Goal: Task Accomplishment & Management: Manage account settings

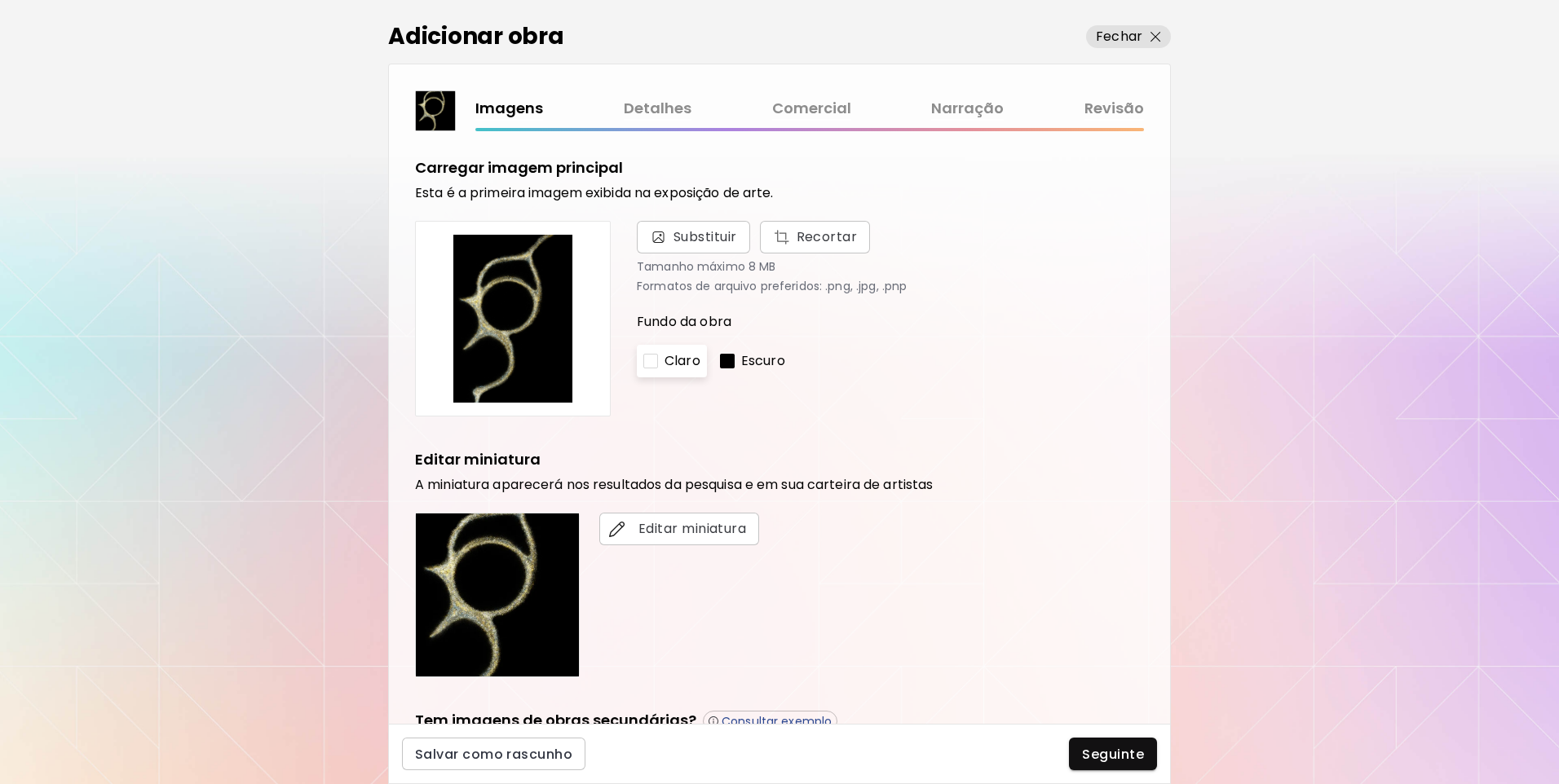
click at [1115, 111] on link "Revisão" at bounding box center [1114, 108] width 59 height 23
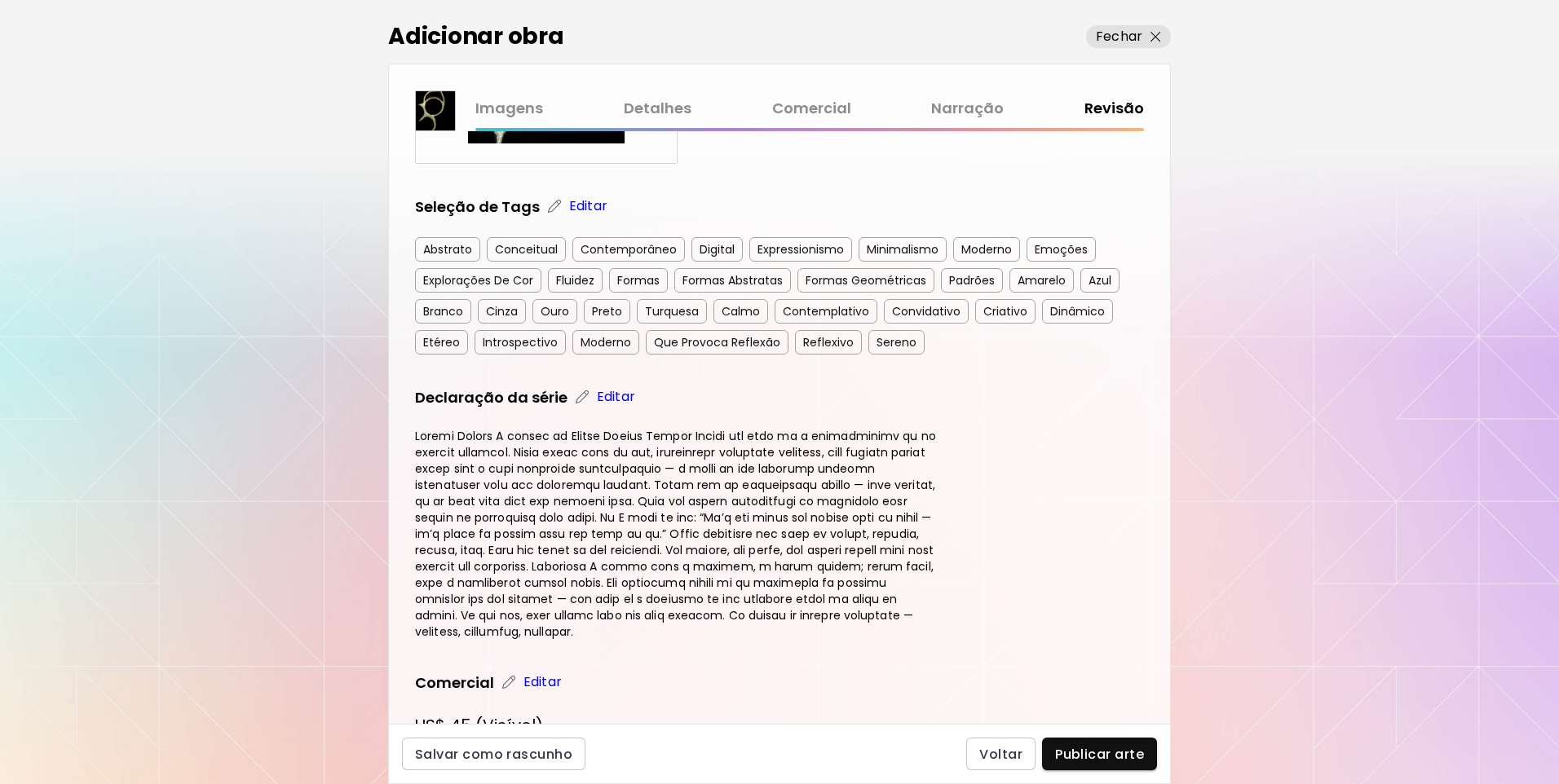
scroll to position [406, 0]
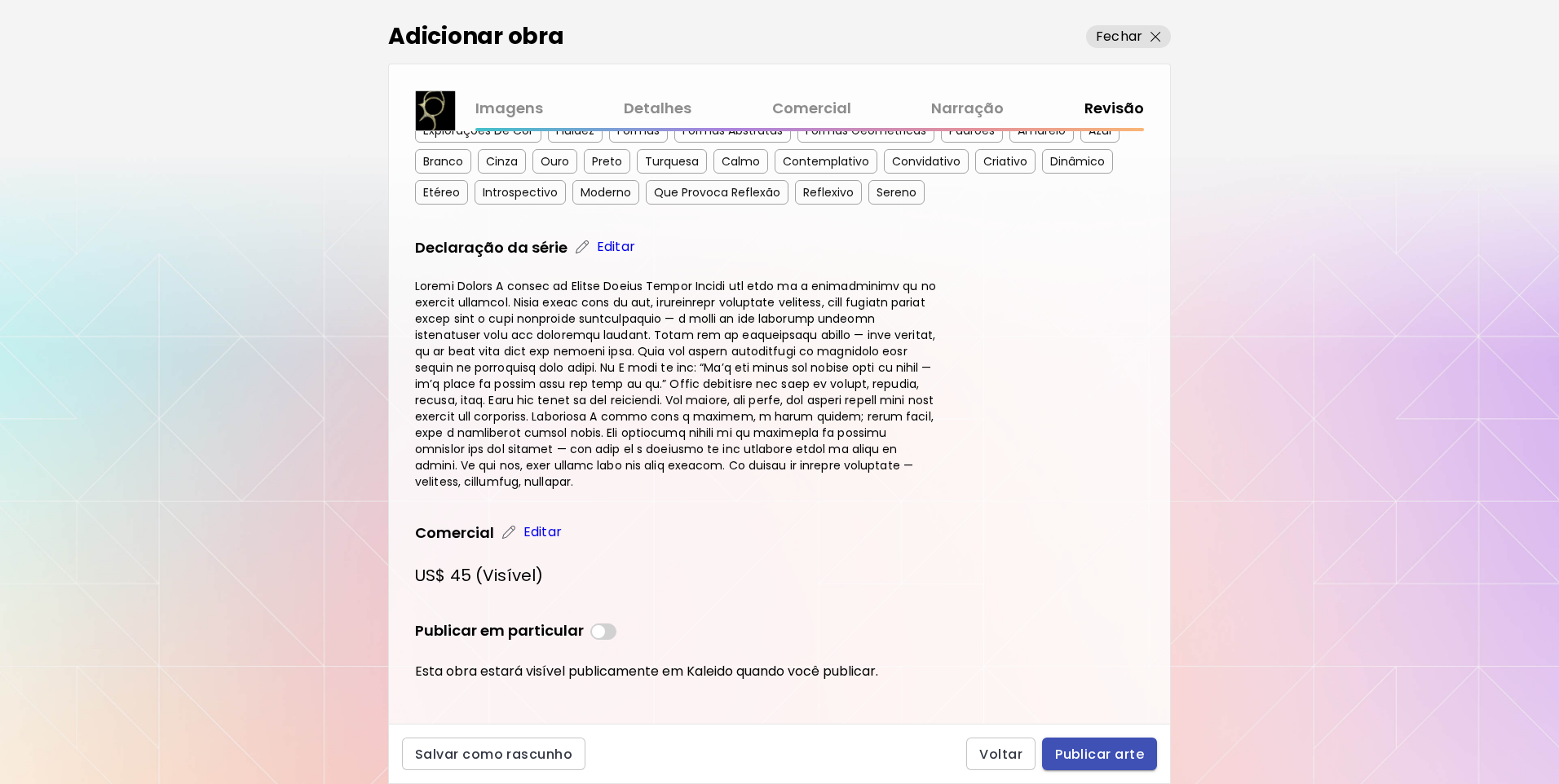
click at [1116, 743] on button "Publicar arte" at bounding box center [1099, 754] width 115 height 33
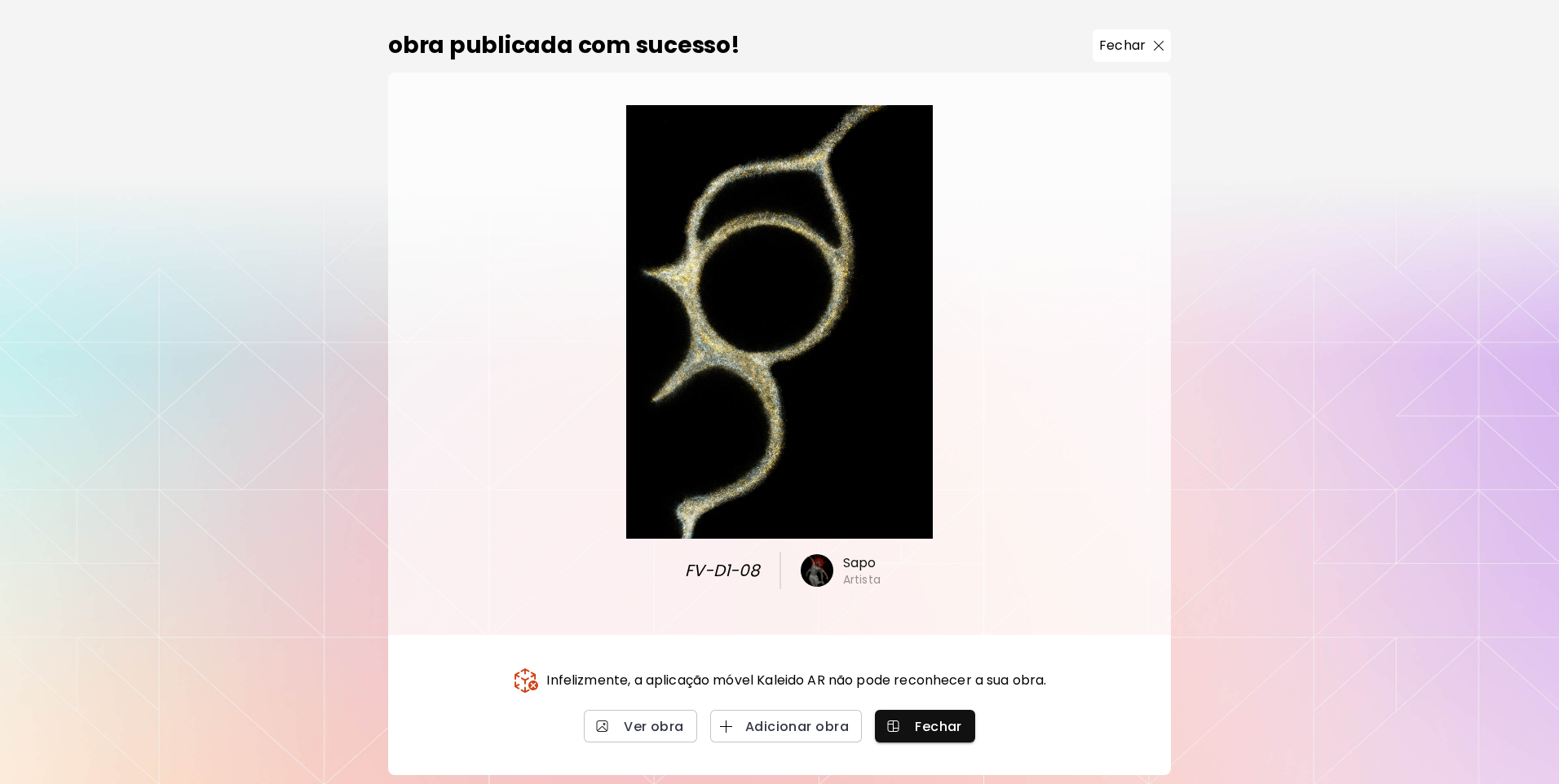
click at [1154, 34] on button "Fechar" at bounding box center [1131, 45] width 78 height 33
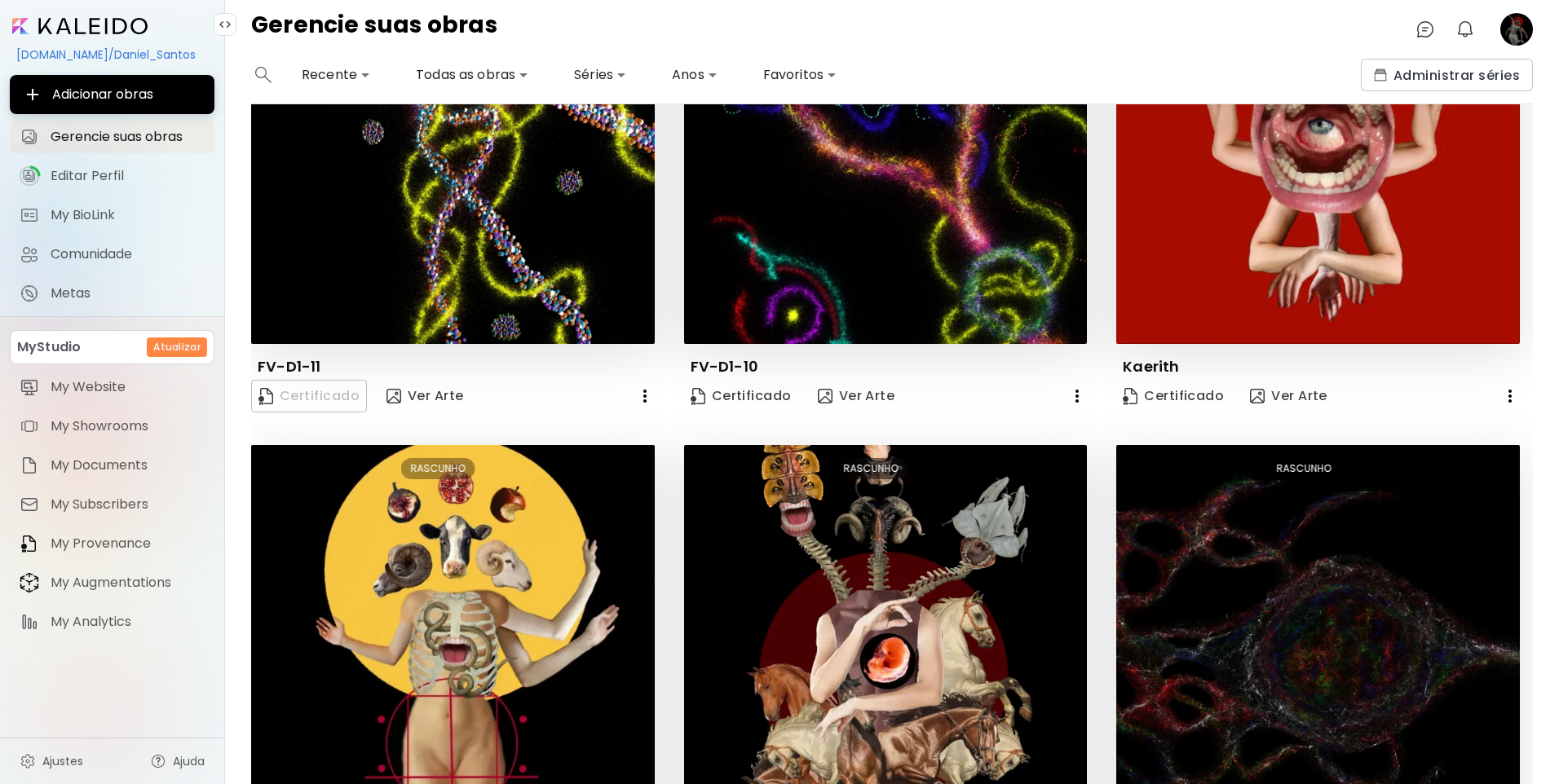
scroll to position [581, 0]
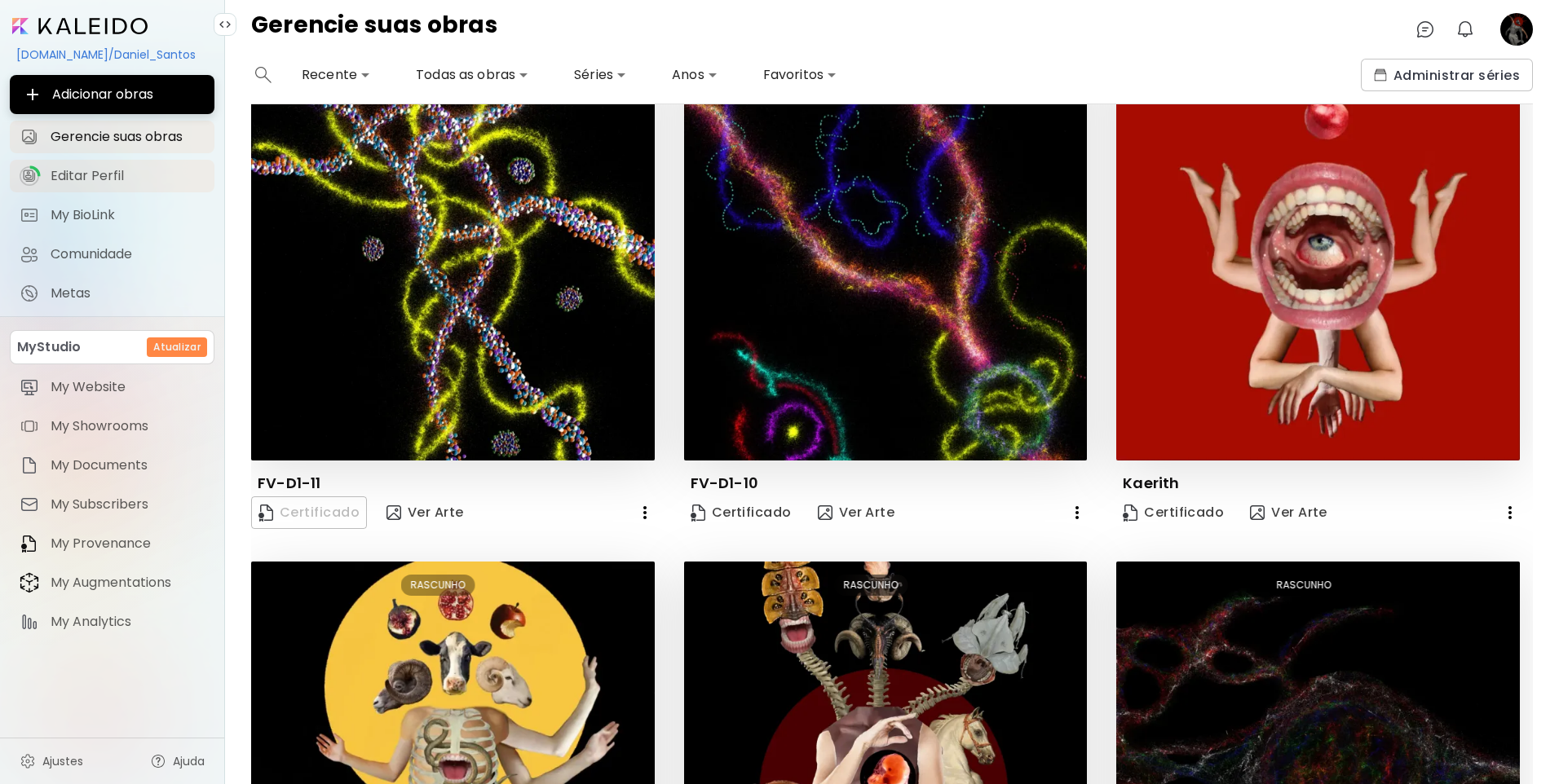
click at [113, 170] on span "Editar Perfil" at bounding box center [127, 175] width 154 height 16
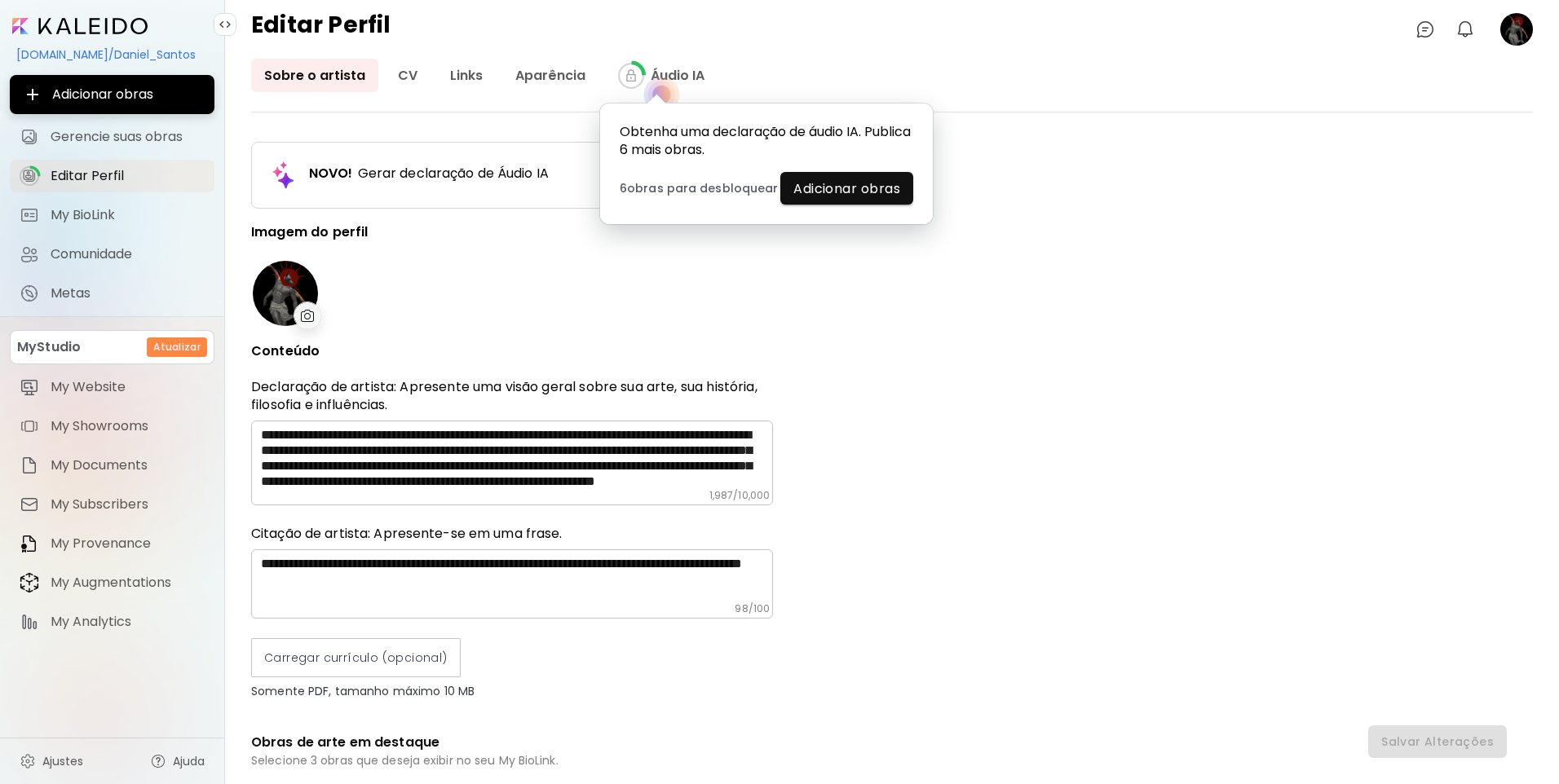
click at [1174, 310] on div "**********" at bounding box center [892, 457] width 1282 height 650
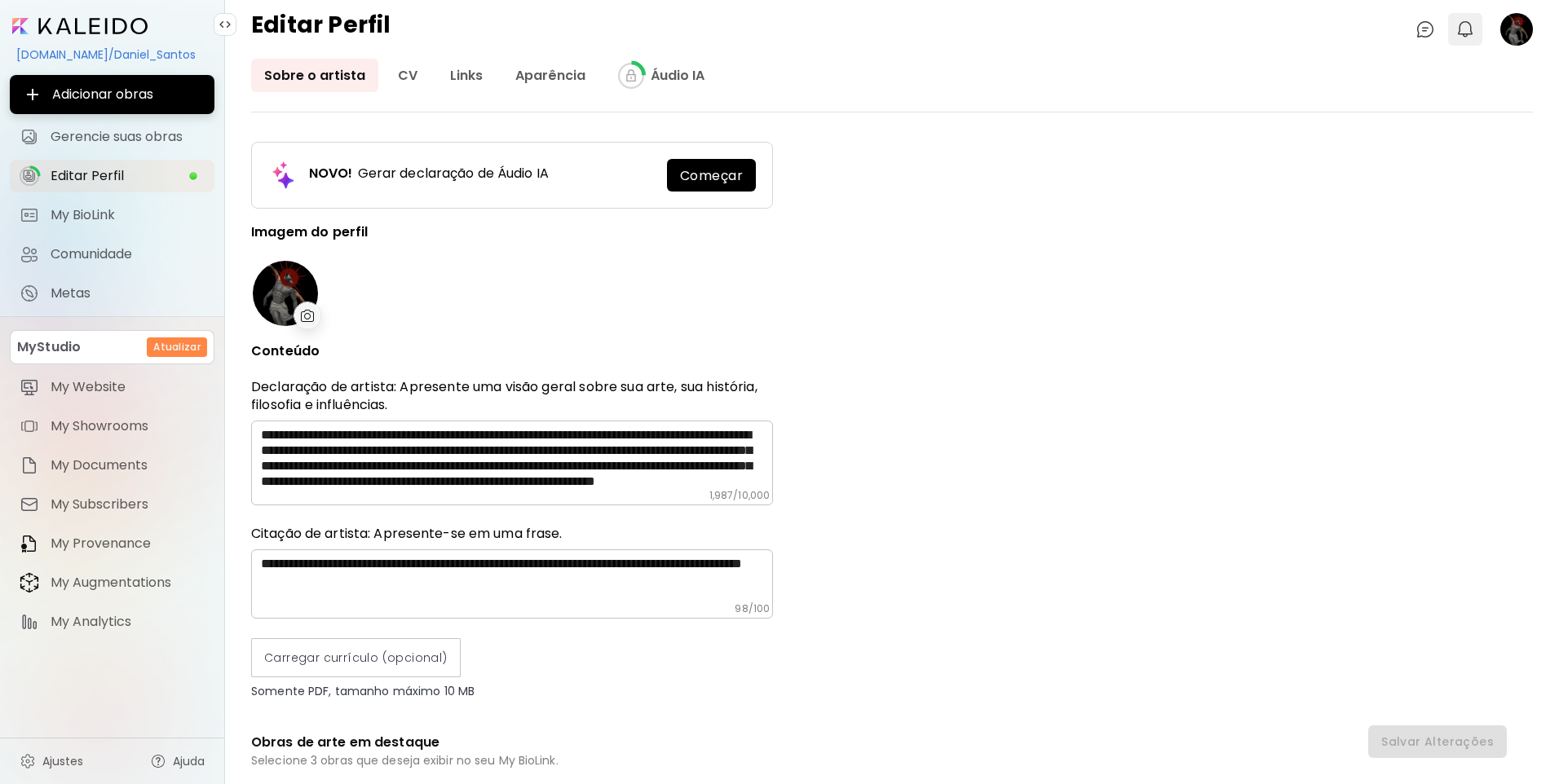
click at [1467, 36] on img "button" at bounding box center [1465, 29] width 19 height 19
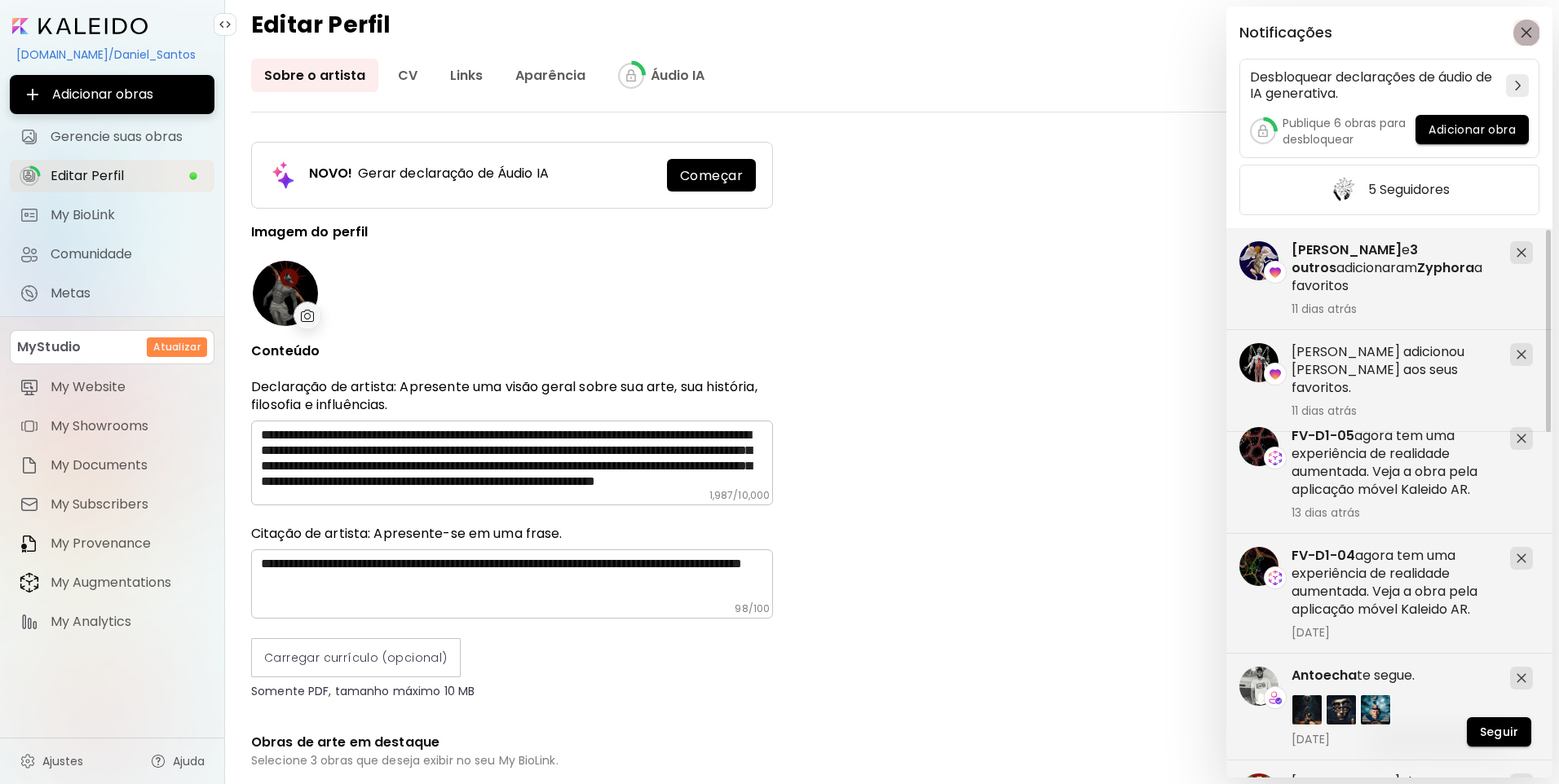
click at [1528, 42] on button "button" at bounding box center [1526, 32] width 26 height 26
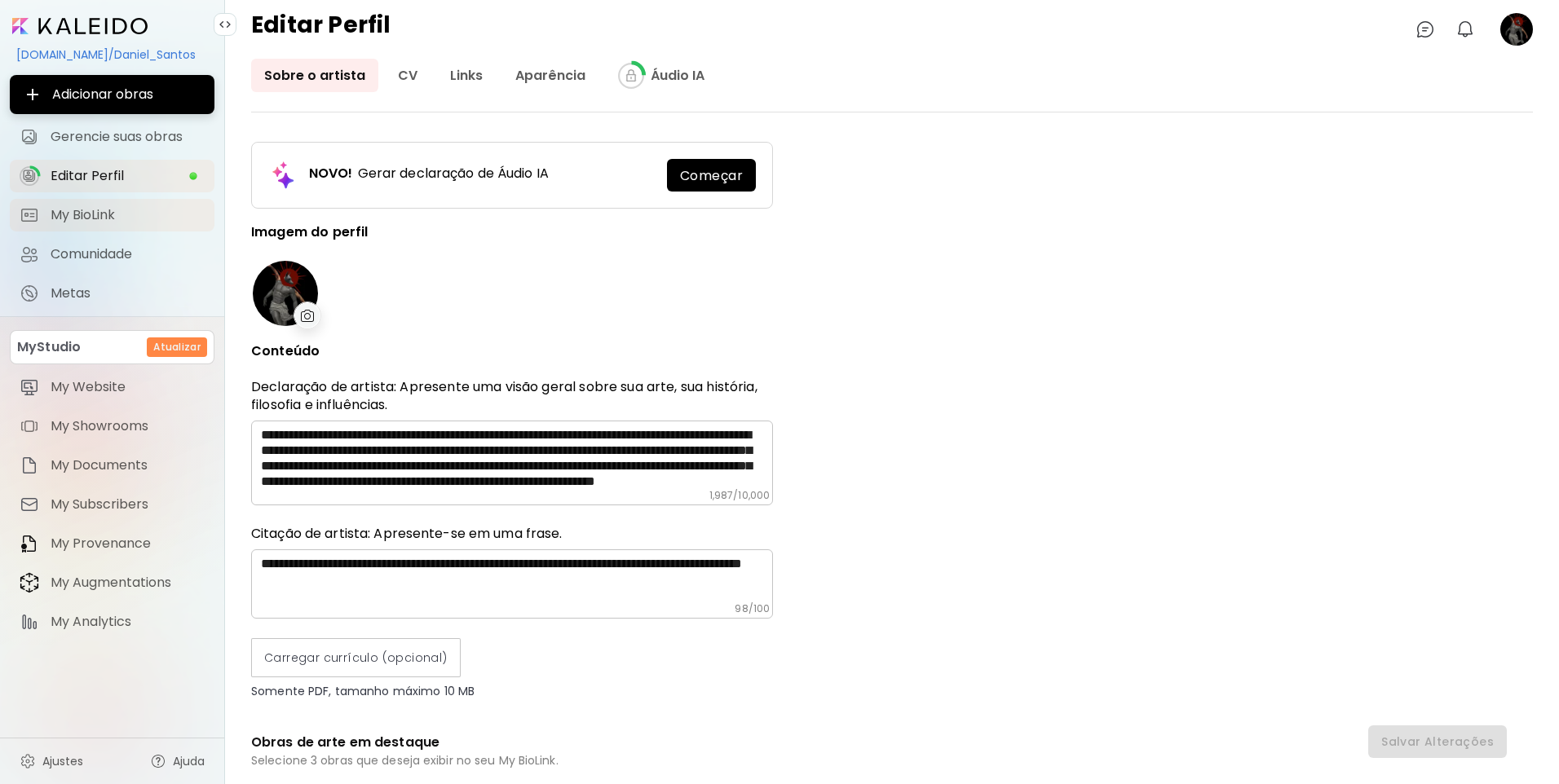
click at [153, 218] on span "My BioLink" at bounding box center [127, 215] width 154 height 16
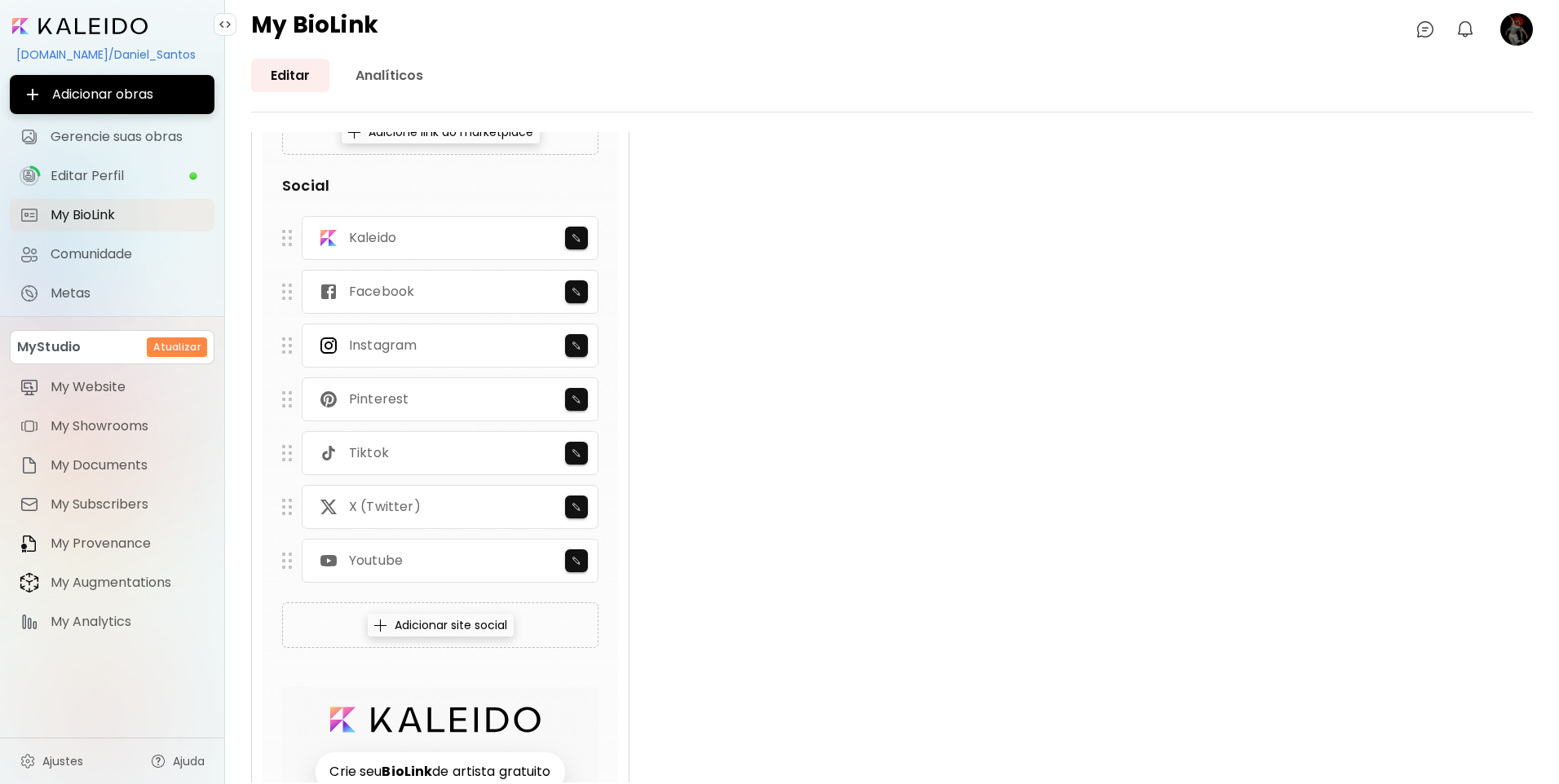
scroll to position [956, 0]
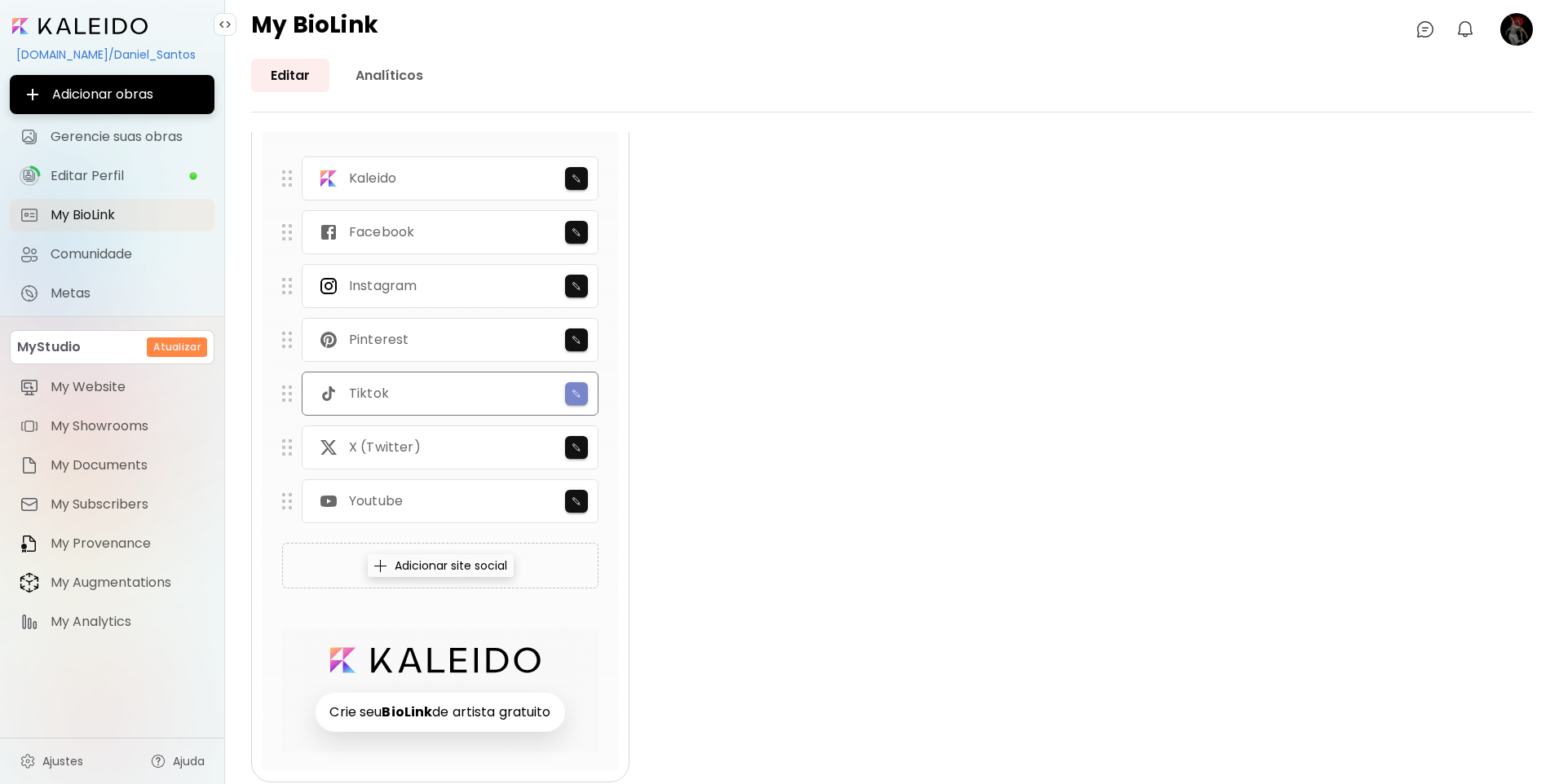
click at [577, 393] on img "button" at bounding box center [576, 394] width 11 height 10
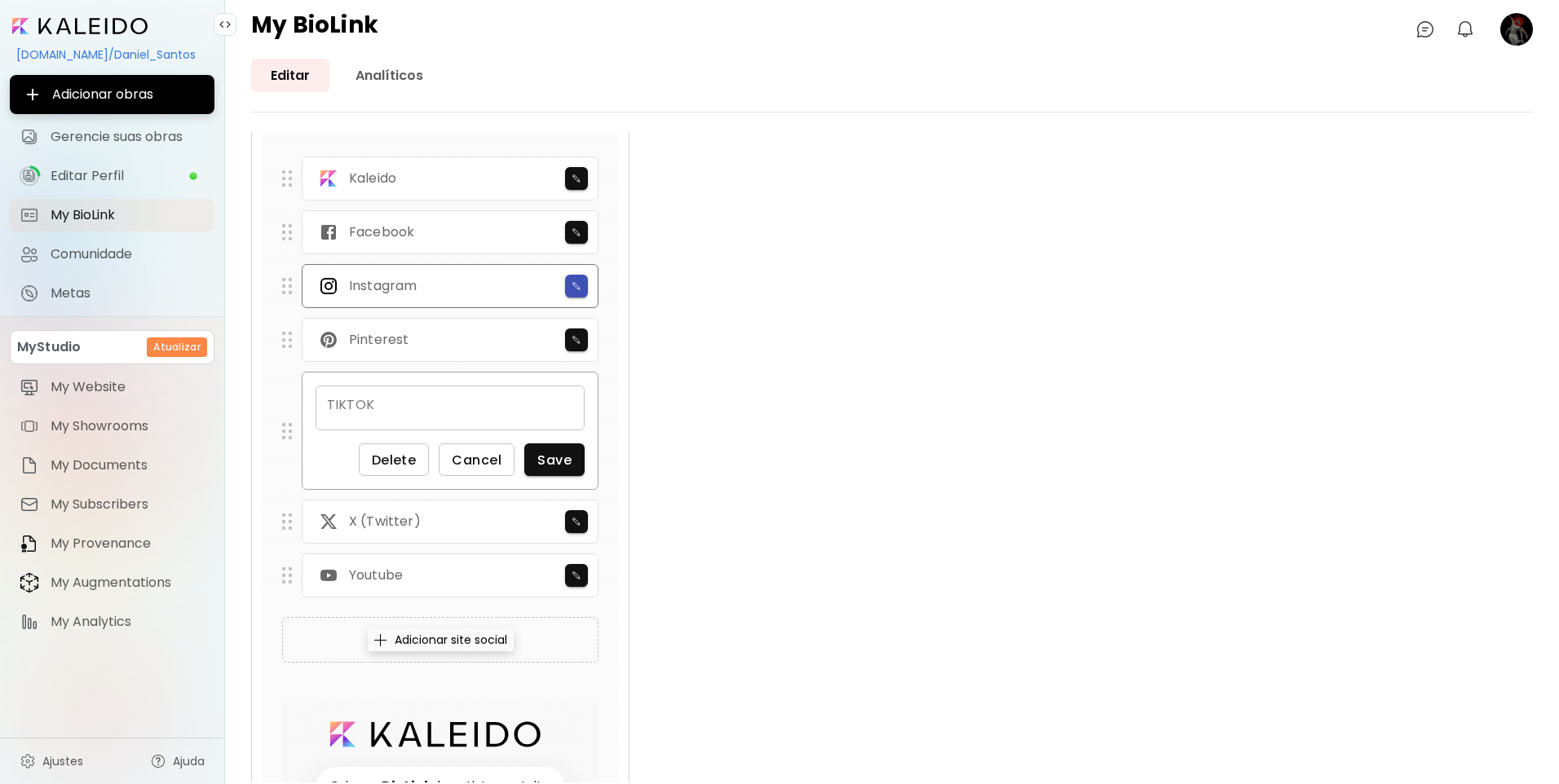
click at [573, 291] on button "button" at bounding box center [577, 286] width 23 height 23
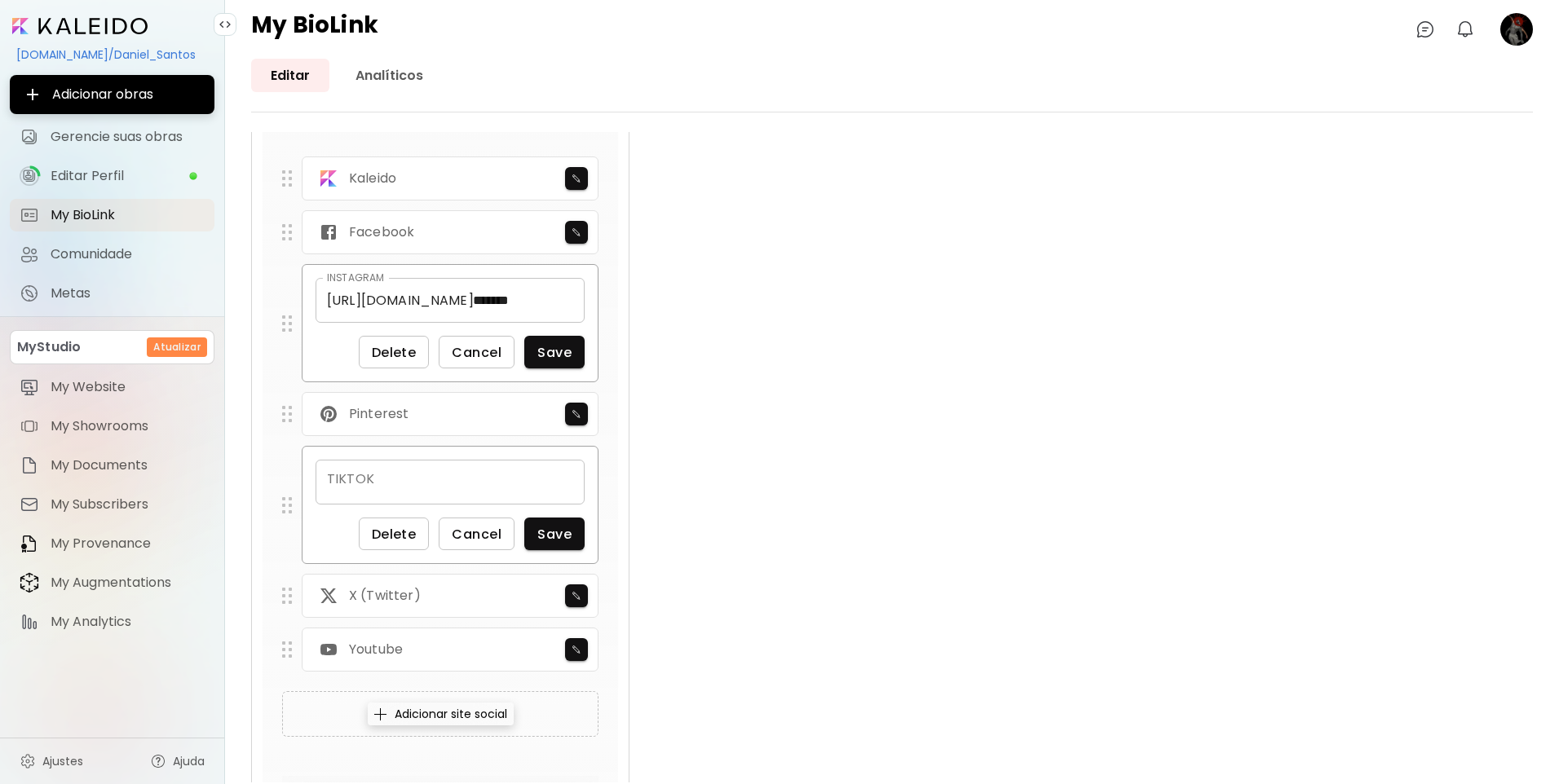
click at [687, 383] on div "Sapo , Planet Earth Adicionar link em destaque Editar Editar Editar Personal Ka…" at bounding box center [892, 97] width 1282 height 1669
click at [487, 365] on button "Cancel" at bounding box center [476, 352] width 76 height 33
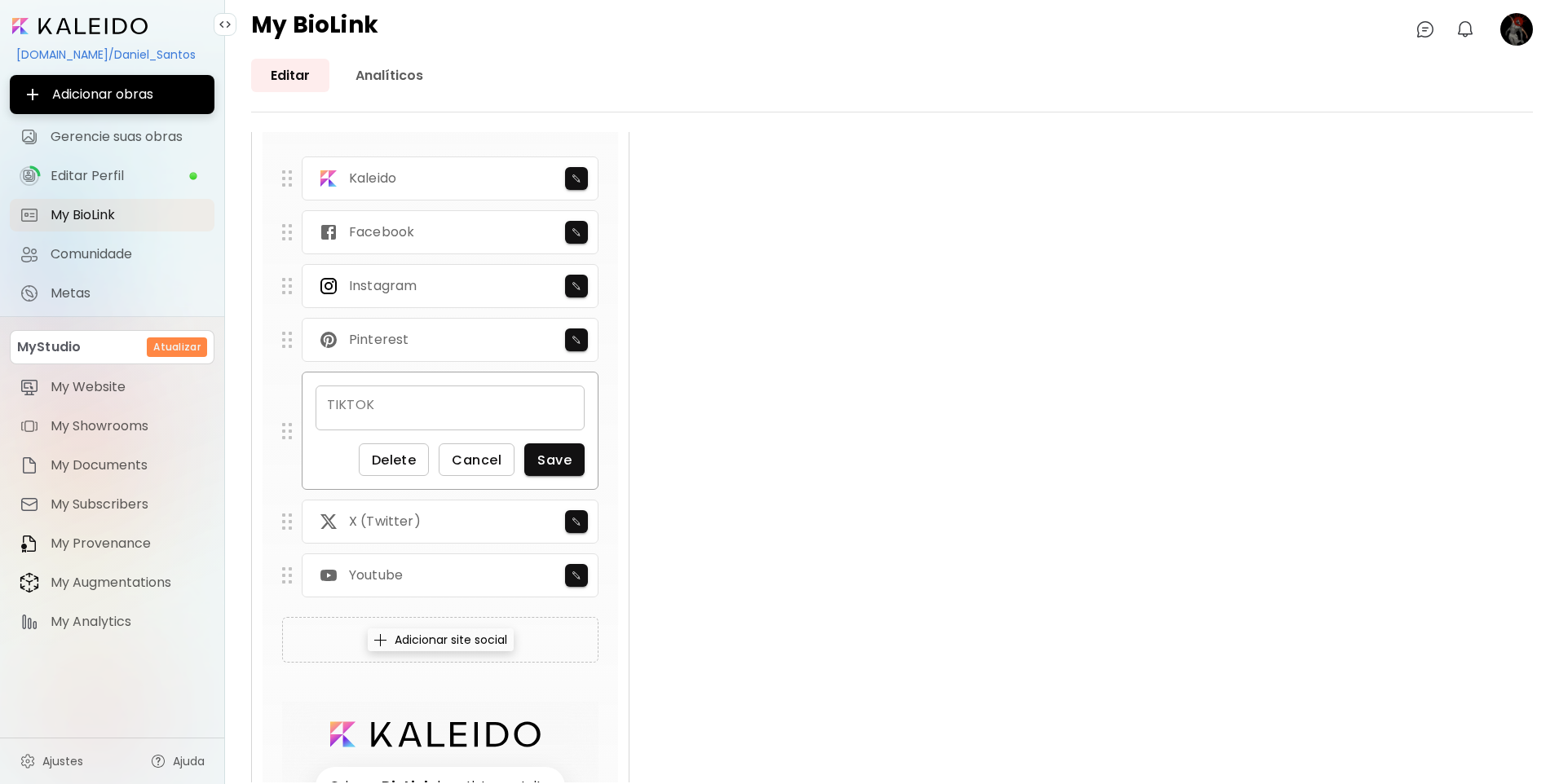
click at [756, 399] on div "Sapo , Planet Earth Adicionar link em destaque Editar Editar Editar Personal Ka…" at bounding box center [892, 59] width 1282 height 1594
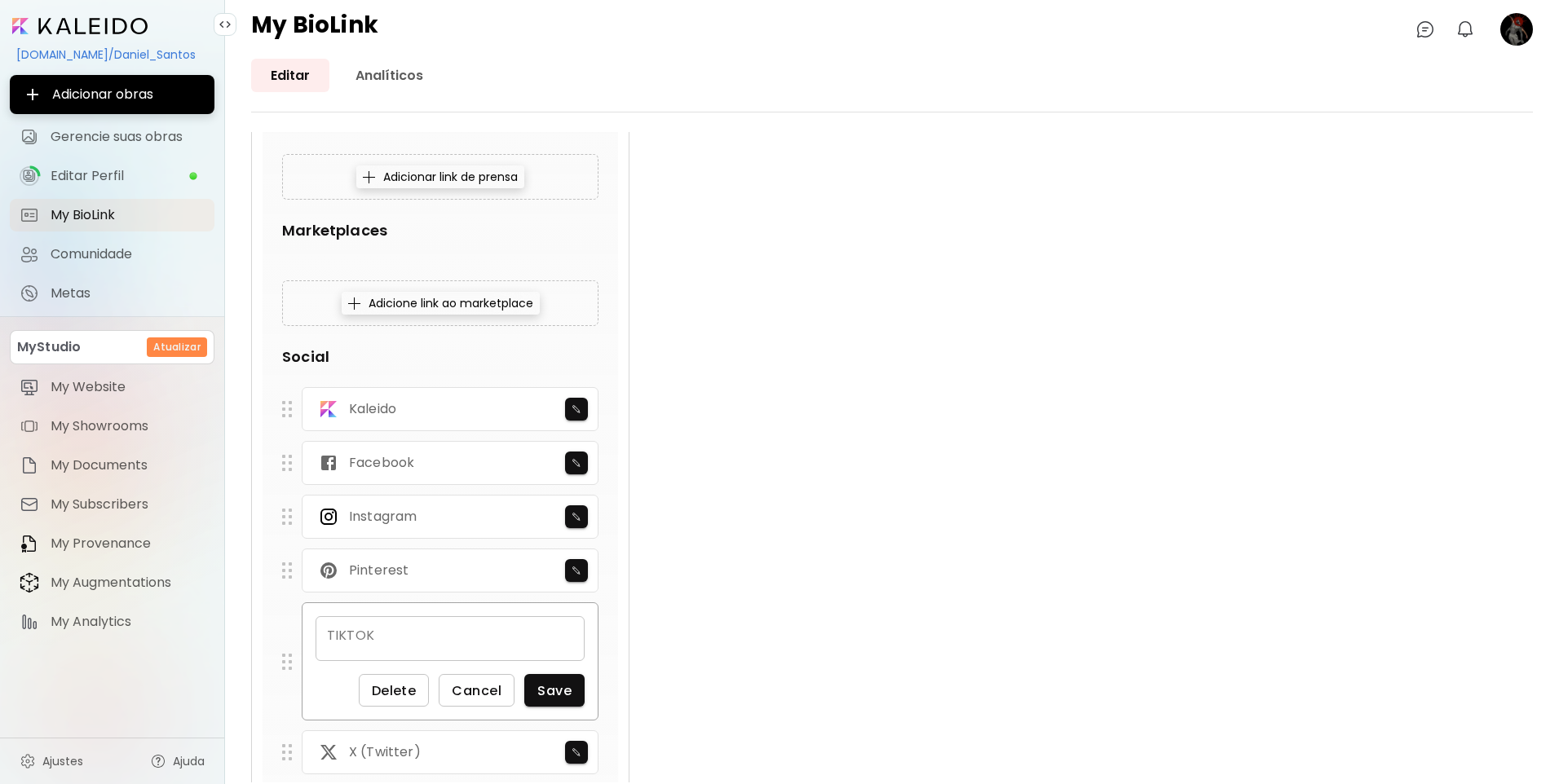
scroll to position [875, 0]
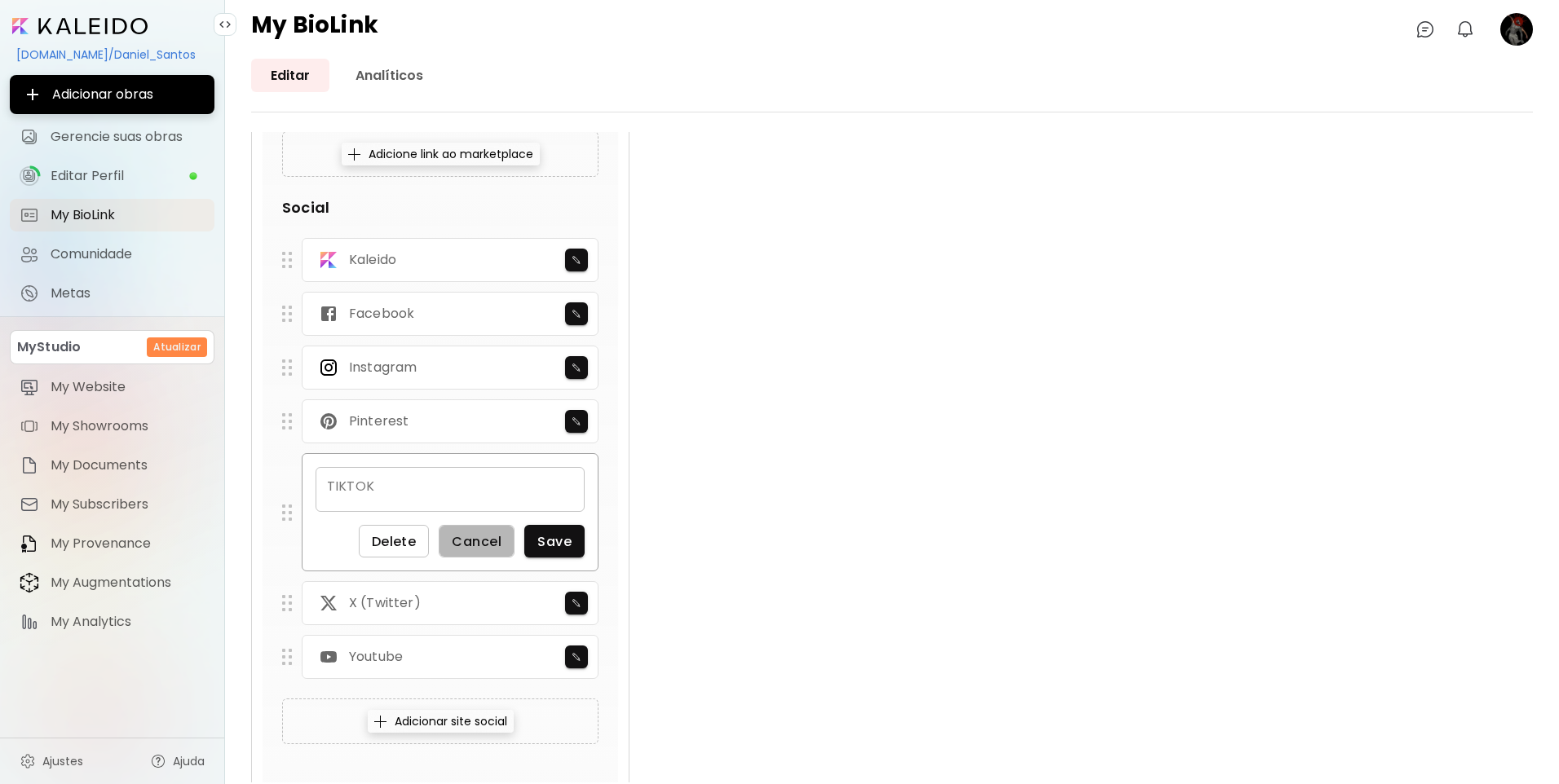
click at [479, 542] on span "Cancel" at bounding box center [476, 542] width 49 height 17
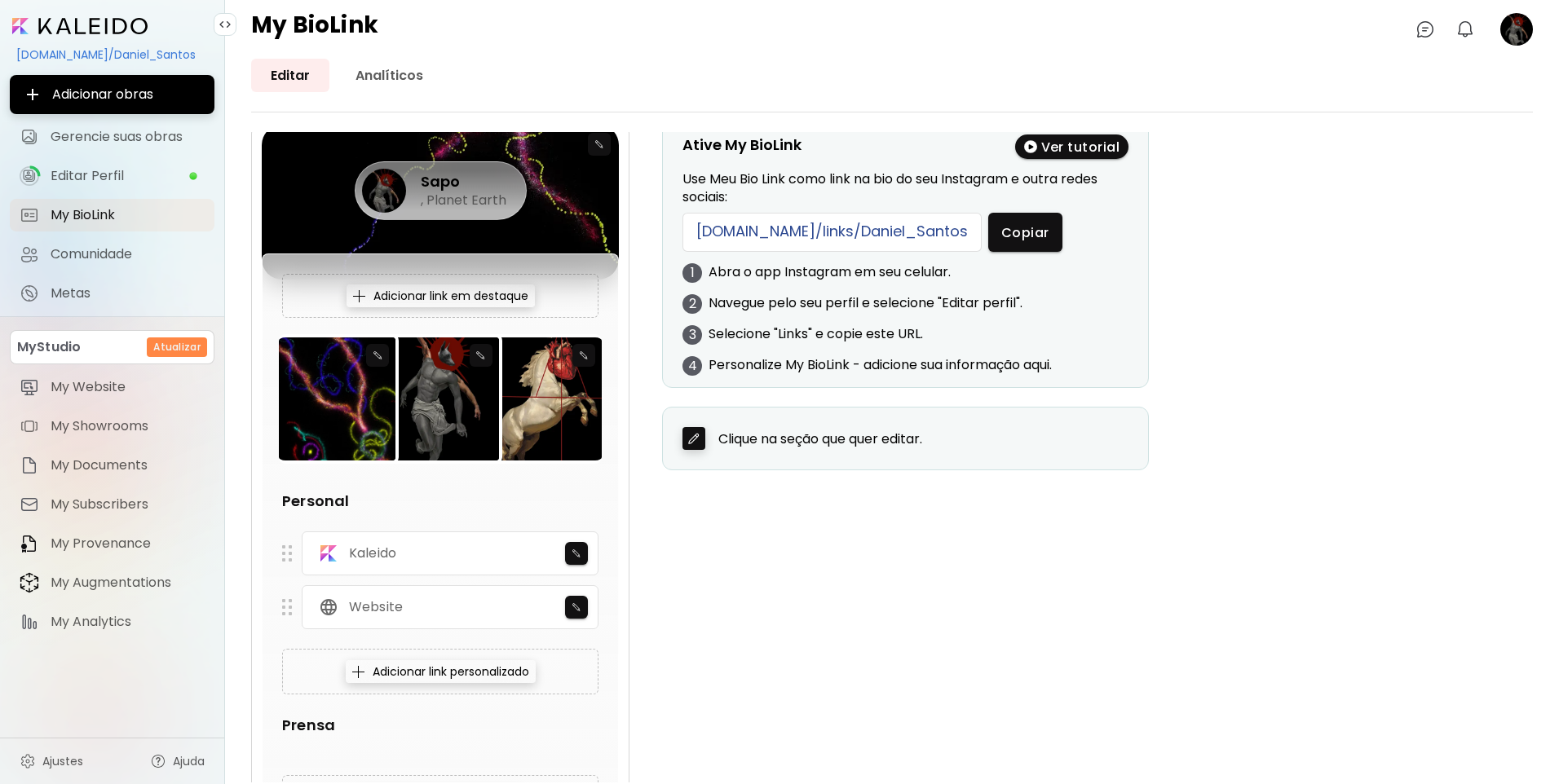
scroll to position [0, 0]
